Goal: Find specific page/section: Find specific page/section

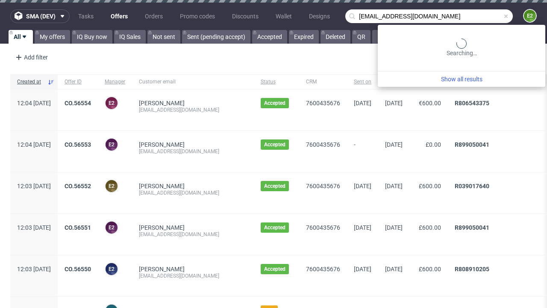
type input "[EMAIL_ADDRESS][DOMAIN_NAME]"
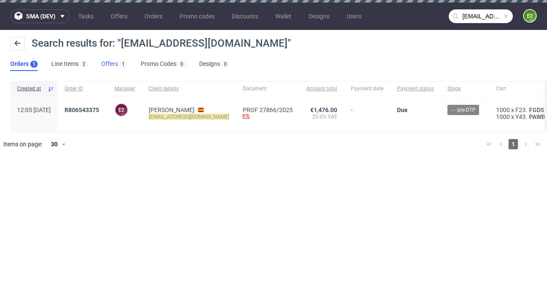
click at [114, 64] on link "Offers 1" at bounding box center [114, 64] width 26 height 14
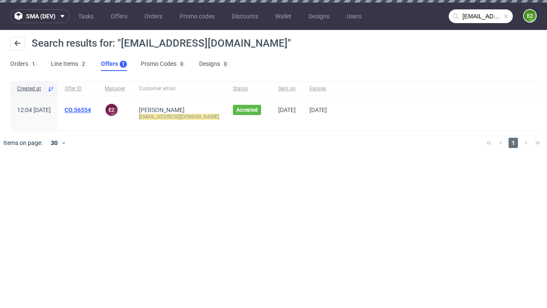
click at [91, 110] on link "CO.56554" at bounding box center [78, 109] width 27 height 7
